Goal: Check status: Check status

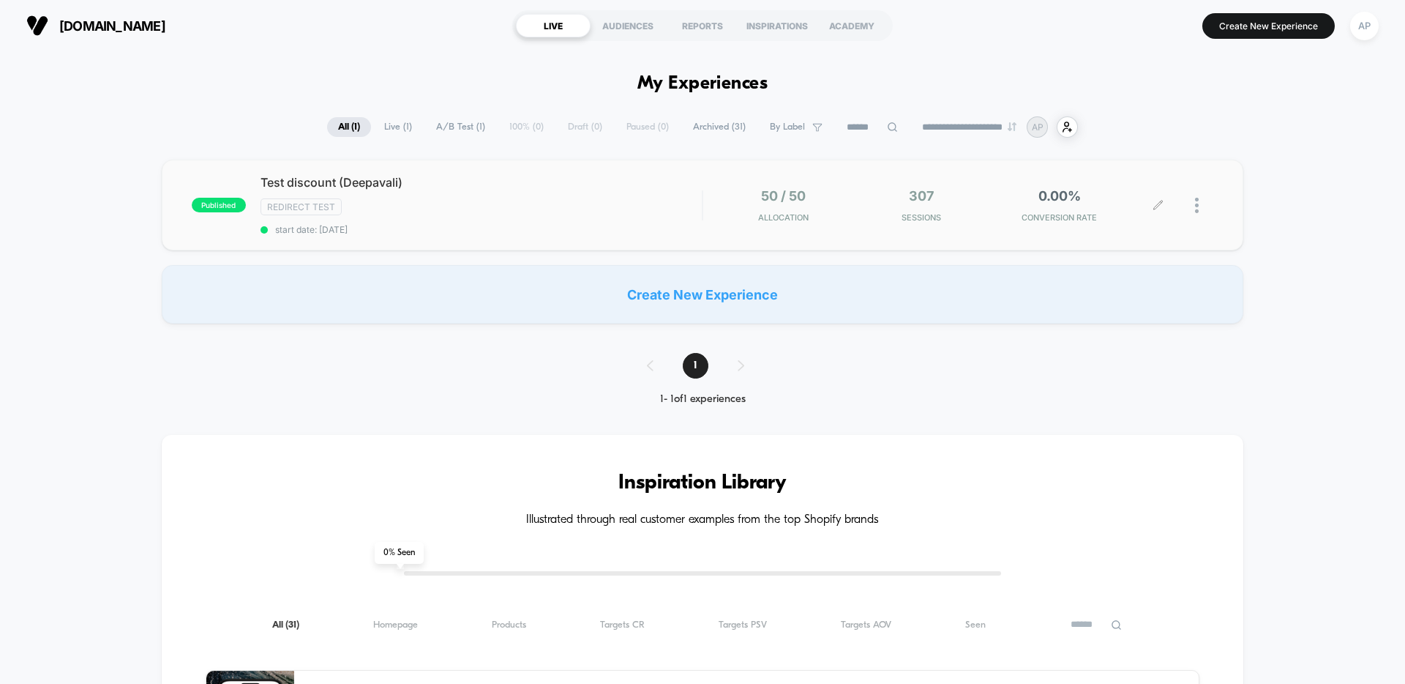
click at [706, 200] on div "50 / 50 Allocation 307 Sessions 0.00% CONVERSION RATE" at bounding box center [958, 205] width 510 height 34
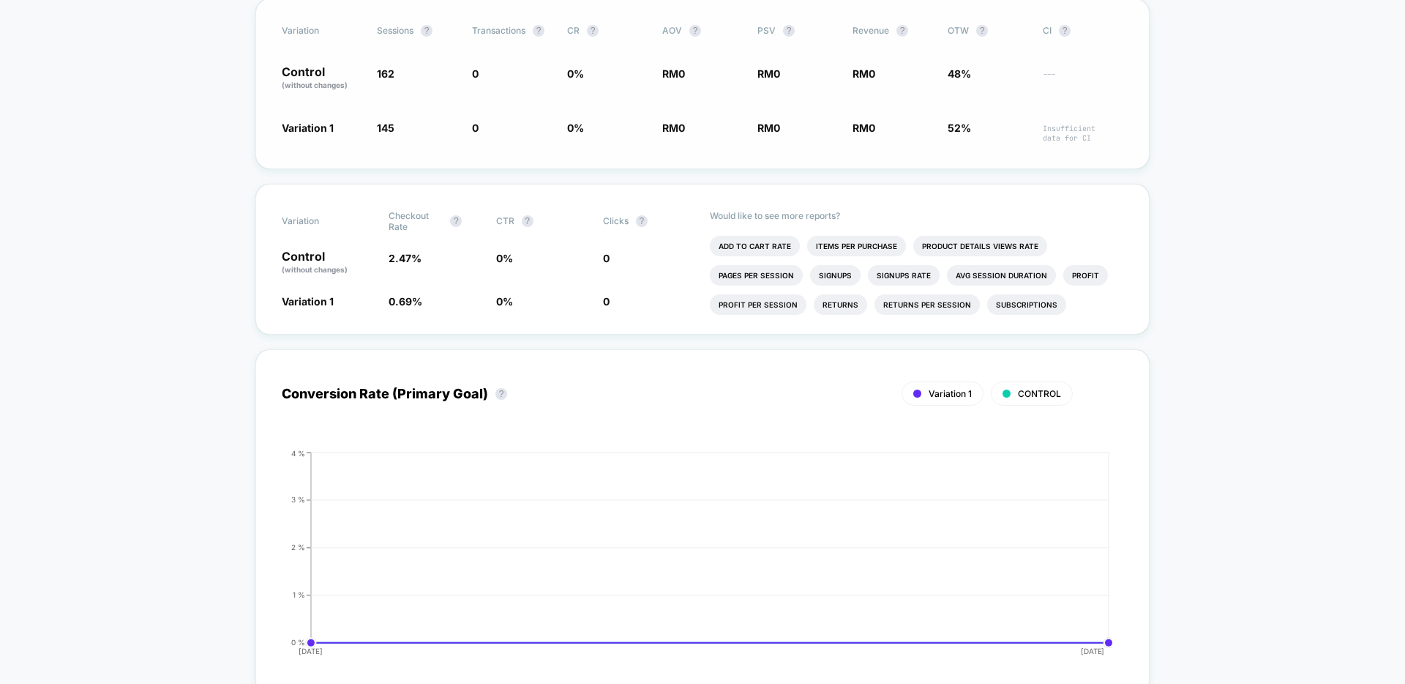
scroll to position [195, 0]
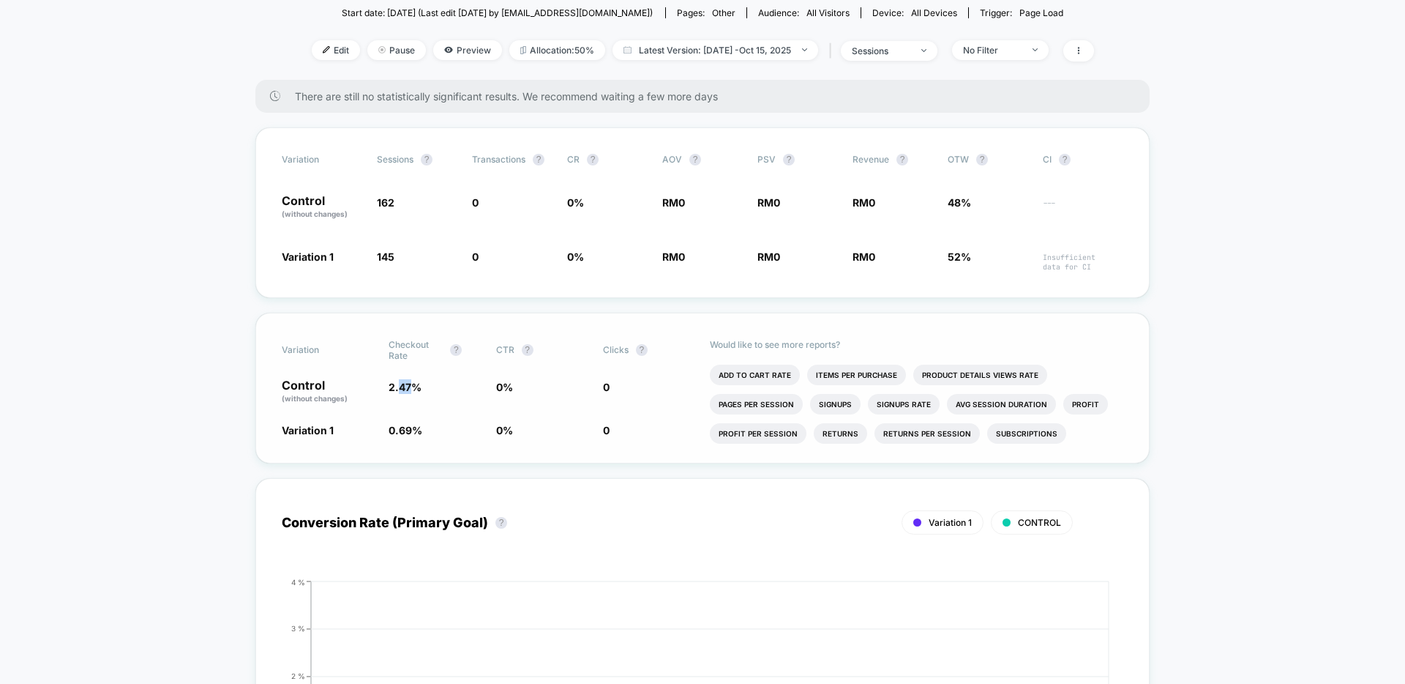
drag, startPoint x: 400, startPoint y: 391, endPoint x: 409, endPoint y: 390, distance: 8.8
click at [409, 390] on span "2.47 %" at bounding box center [405, 387] width 33 height 12
click at [422, 389] on span "2.47 %" at bounding box center [435, 391] width 92 height 25
drag, startPoint x: 546, startPoint y: 383, endPoint x: 475, endPoint y: 382, distance: 71.0
click at [475, 382] on div "Control (without changes) 2.47 % 0 % 0" at bounding box center [703, 391] width 842 height 25
